Goal: Task Accomplishment & Management: Complete application form

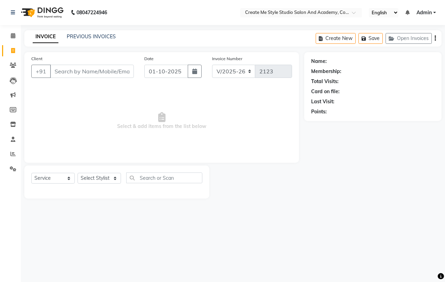
select select "8253"
select select "service"
click at [92, 73] on input "Client" at bounding box center [92, 71] width 84 height 13
type input "7038150417"
click at [117, 73] on span "Add Client" at bounding box center [115, 71] width 27 height 7
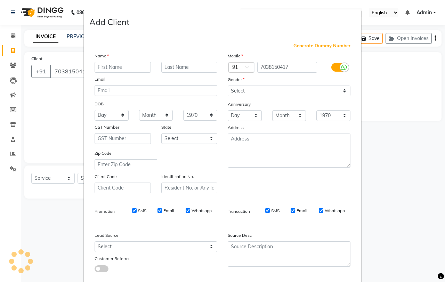
click at [114, 66] on input "text" at bounding box center [123, 67] width 56 height 11
type input "[PERSON_NAME]"
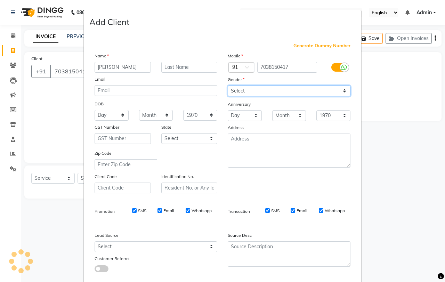
click at [255, 93] on select "Select [DEMOGRAPHIC_DATA] [DEMOGRAPHIC_DATA] Other Prefer Not To Say" at bounding box center [289, 90] width 123 height 11
select select "[DEMOGRAPHIC_DATA]"
click at [228, 85] on select "Select [DEMOGRAPHIC_DATA] [DEMOGRAPHIC_DATA] Other Prefer Not To Say" at bounding box center [289, 90] width 123 height 11
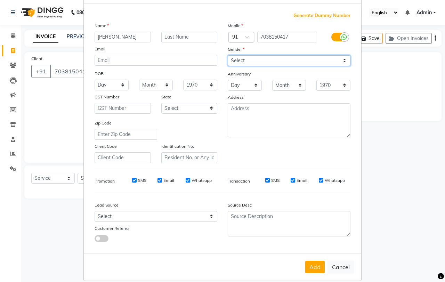
scroll to position [39, 0]
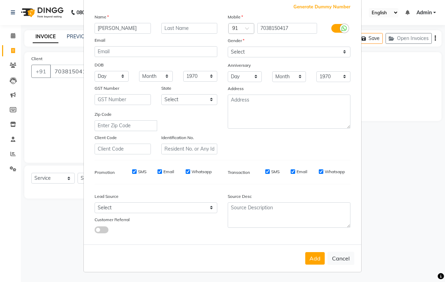
click at [314, 259] on button "Add" at bounding box center [314, 258] width 19 height 13
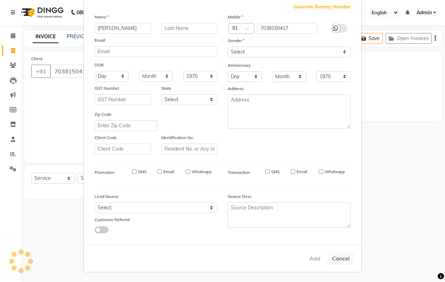
select select
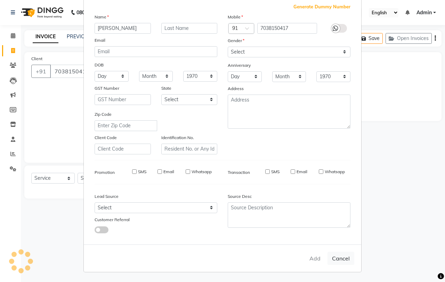
select select
checkbox input "false"
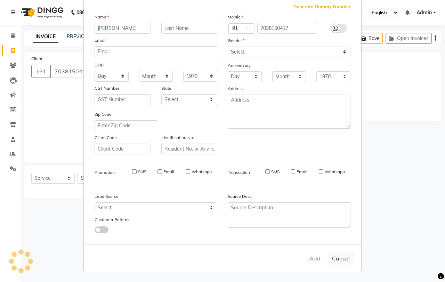
checkbox input "false"
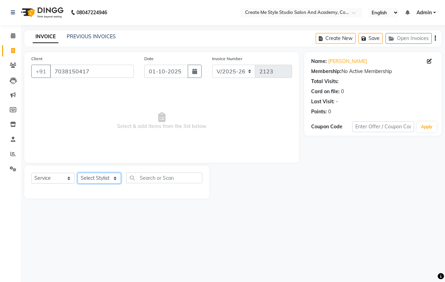
click at [91, 176] on select "Select Stylist [PERSON_NAME] sir Archana.B mam Archana.S mam TS [PERSON_NAME] m…" at bounding box center [98, 178] width 43 height 11
select select "85381"
click at [77, 173] on select "Select Stylist [PERSON_NAME] sir Archana.B mam Archana.S mam TS [PERSON_NAME] m…" at bounding box center [98, 178] width 43 height 11
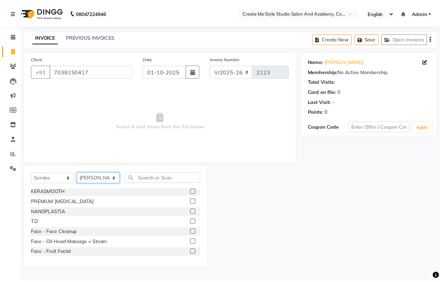
scroll to position [162, 0]
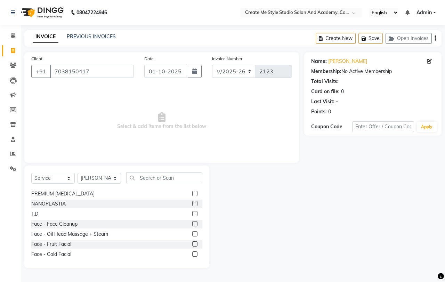
click at [192, 261] on label at bounding box center [194, 263] width 5 height 5
click at [192, 262] on input "checkbox" at bounding box center [194, 264] width 5 height 5
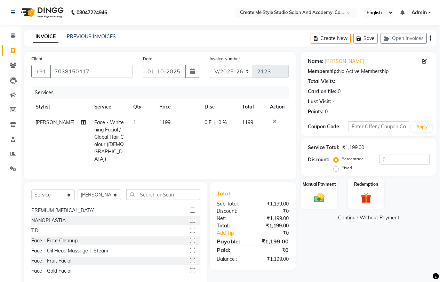
checkbox input "false"
click at [170, 121] on td "1199" at bounding box center [177, 141] width 45 height 52
select select "85381"
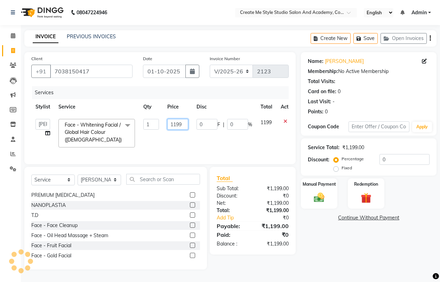
click at [181, 123] on input "1199" at bounding box center [177, 124] width 21 height 11
type input "1"
type input "1250"
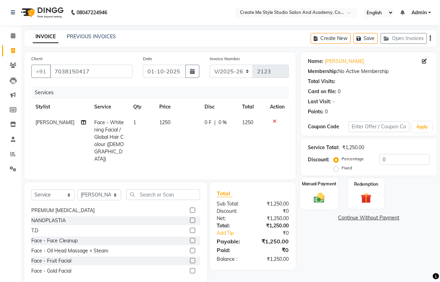
click at [326, 199] on img at bounding box center [319, 197] width 18 height 13
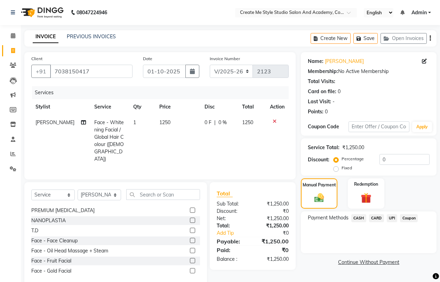
click at [356, 218] on span "CASH" at bounding box center [358, 218] width 15 height 8
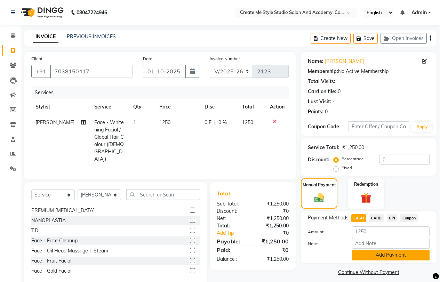
click at [374, 253] on button "Add Payment" at bounding box center [390, 254] width 77 height 11
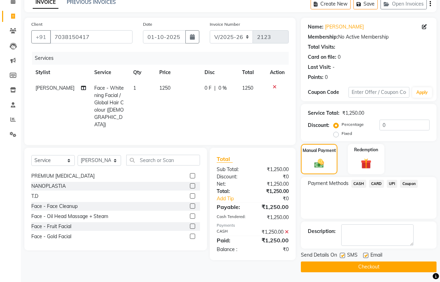
scroll to position [35, 0]
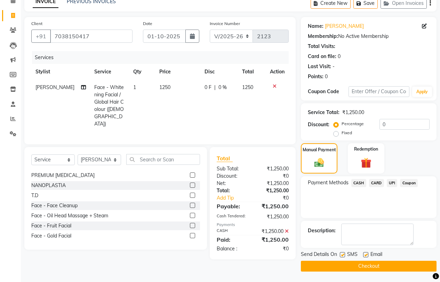
click at [364, 267] on button "Checkout" at bounding box center [369, 266] width 136 height 11
